Goal: Task Accomplishment & Management: Manage account settings

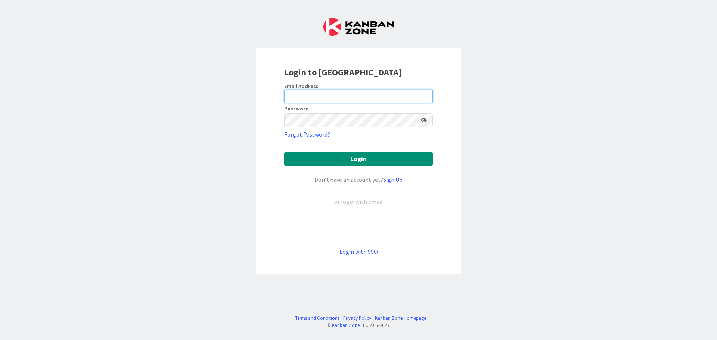
click at [348, 95] on input "email" at bounding box center [358, 96] width 149 height 13
type input "[EMAIL_ADDRESS][DOMAIN_NAME]"
click at [284, 152] on button "Login" at bounding box center [358, 159] width 149 height 15
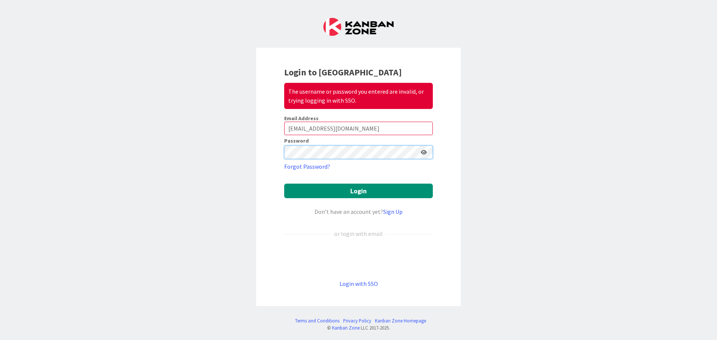
click at [220, 149] on div "Login to Kanban Zone The username or password you entered are invalid, or tryin…" at bounding box center [358, 170] width 717 height 340
click at [284, 184] on button "Login" at bounding box center [358, 191] width 149 height 15
click at [365, 188] on button "Login" at bounding box center [358, 191] width 149 height 15
click at [372, 190] on button "Login" at bounding box center [358, 191] width 149 height 15
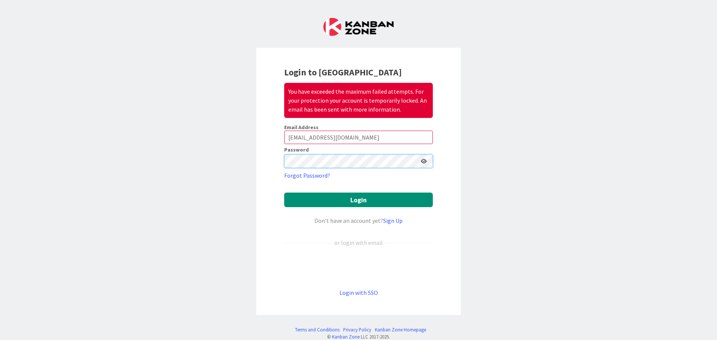
click at [69, 147] on div "Login to [GEOGRAPHIC_DATA] You have exceeded the maximum failed attempts. For y…" at bounding box center [358, 170] width 717 height 340
click at [284, 193] on button "Login" at bounding box center [358, 200] width 149 height 15
click at [417, 198] on button "Login" at bounding box center [358, 200] width 149 height 15
click at [220, 170] on div "Login to [GEOGRAPHIC_DATA] You have exceeded the maximum failed attempts. For y…" at bounding box center [358, 170] width 717 height 340
click at [284, 193] on button "Login" at bounding box center [358, 200] width 149 height 15
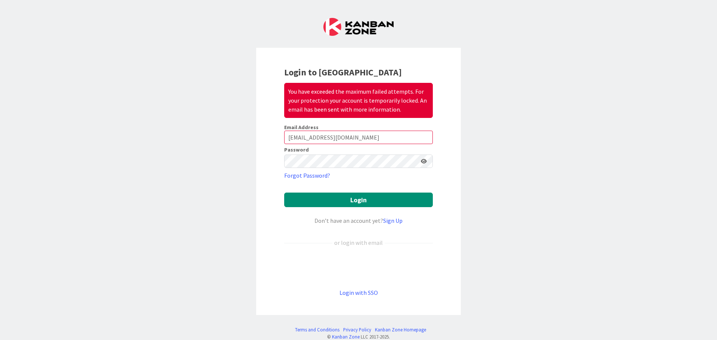
click at [352, 102] on div "You have exceeded the maximum failed attempts. For your protection your account…" at bounding box center [358, 100] width 149 height 35
